Goal: Task Accomplishment & Management: Manage account settings

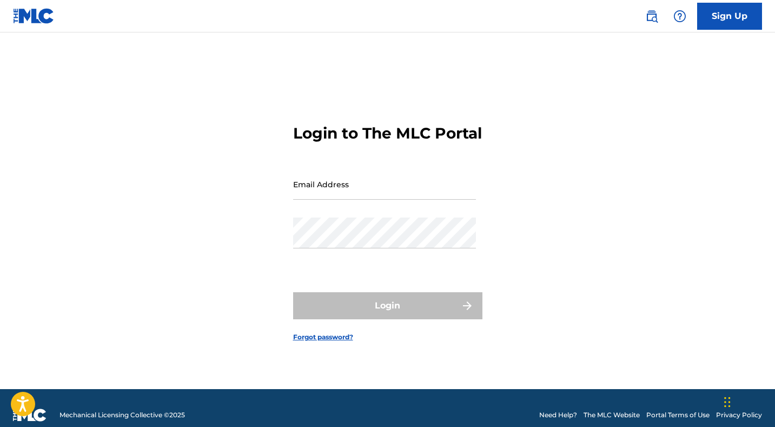
click at [406, 199] on input "Email Address" at bounding box center [384, 184] width 183 height 31
click at [361, 186] on input "Email Address" at bounding box center [384, 184] width 183 height 31
click at [326, 186] on input "Email Address" at bounding box center [384, 184] width 183 height 31
type input "[EMAIL_ADDRESS][DOMAIN_NAME]"
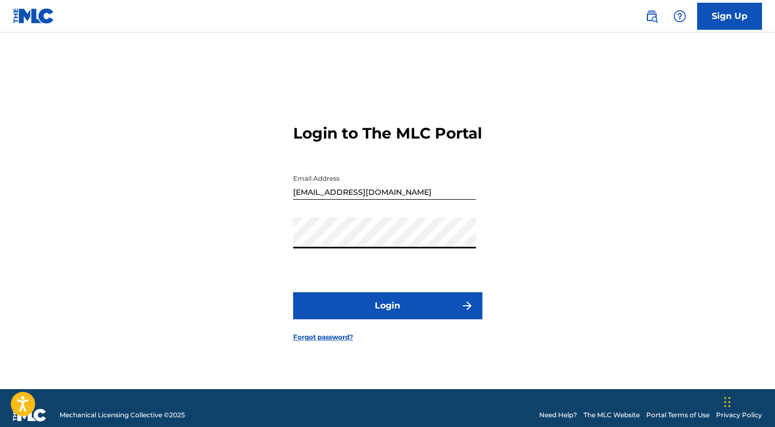
click at [293, 292] on button "Login" at bounding box center [387, 305] width 189 height 27
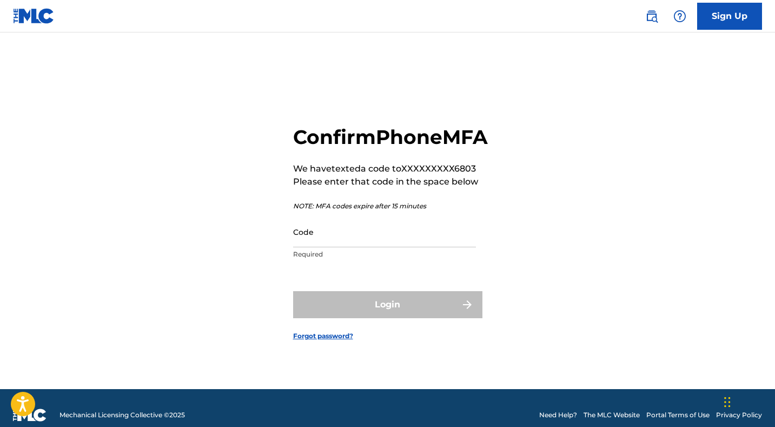
click at [338, 241] on input "Code" at bounding box center [384, 231] width 183 height 31
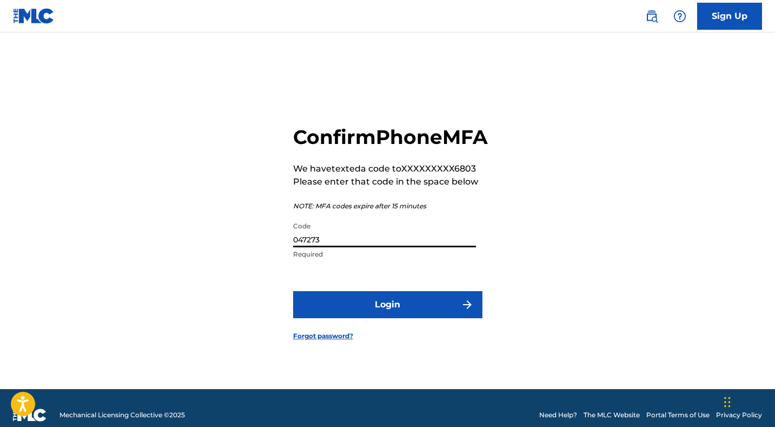
type input "047273"
click at [411, 318] on button "Login" at bounding box center [387, 304] width 189 height 27
